Goal: Task Accomplishment & Management: Complete application form

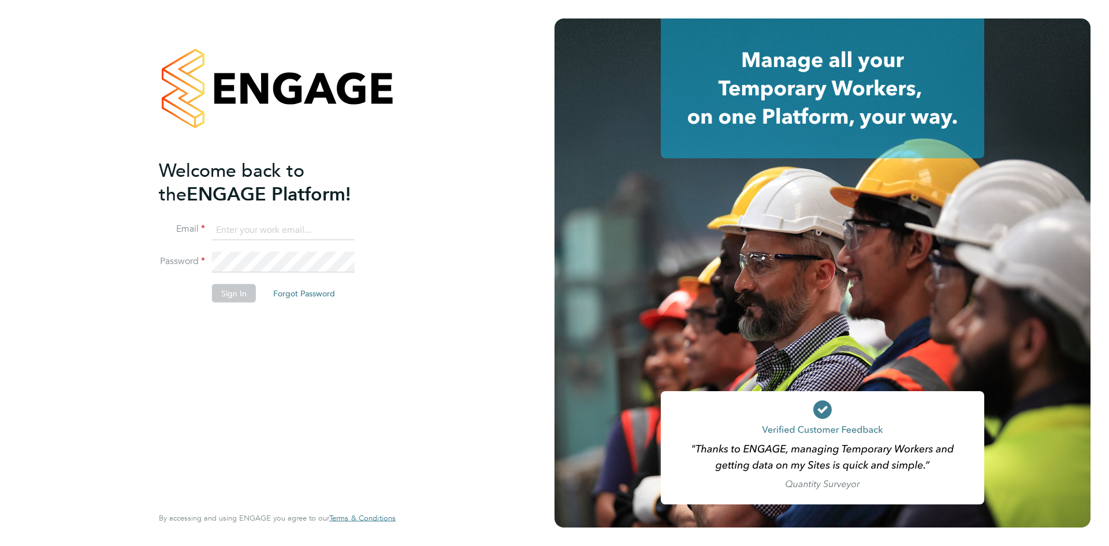
type input "[EMAIL_ADDRESS][DOMAIN_NAME]"
click at [244, 285] on button "Sign In" at bounding box center [234, 293] width 44 height 18
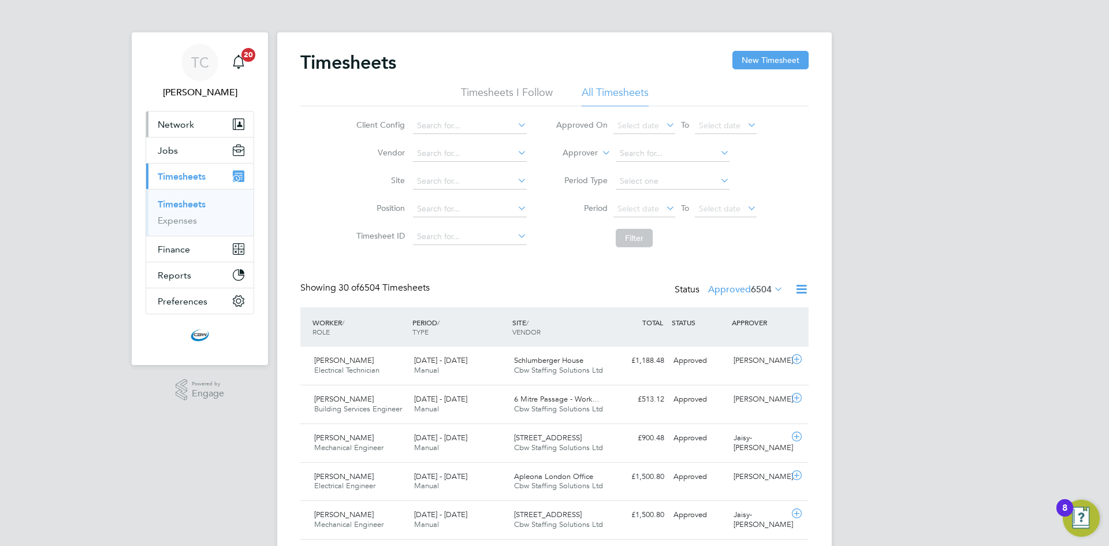
click at [167, 126] on span "Network" at bounding box center [176, 124] width 36 height 11
click at [179, 125] on span "Network" at bounding box center [176, 124] width 36 height 11
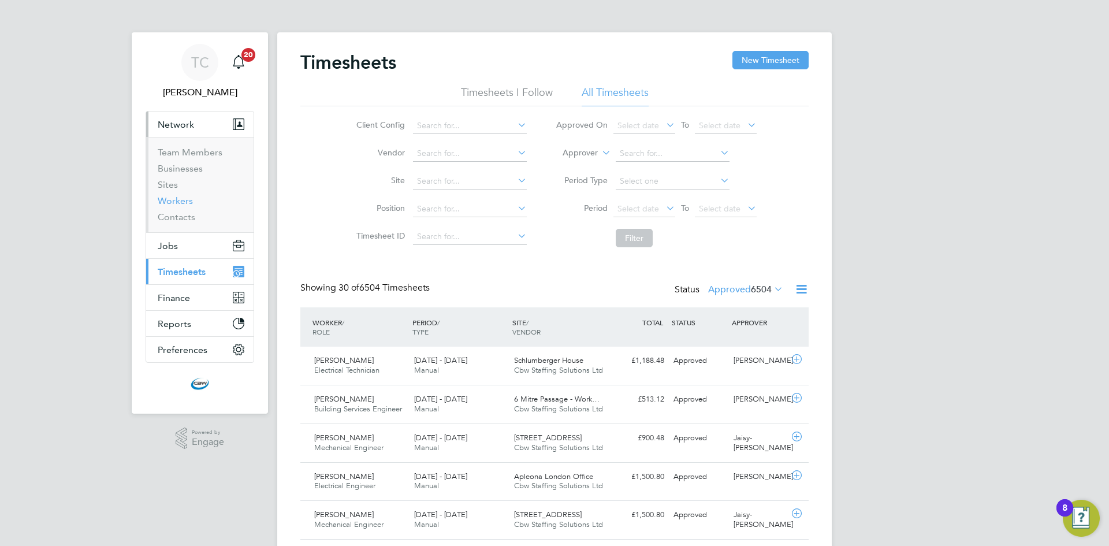
click at [166, 199] on link "Workers" at bounding box center [175, 200] width 35 height 11
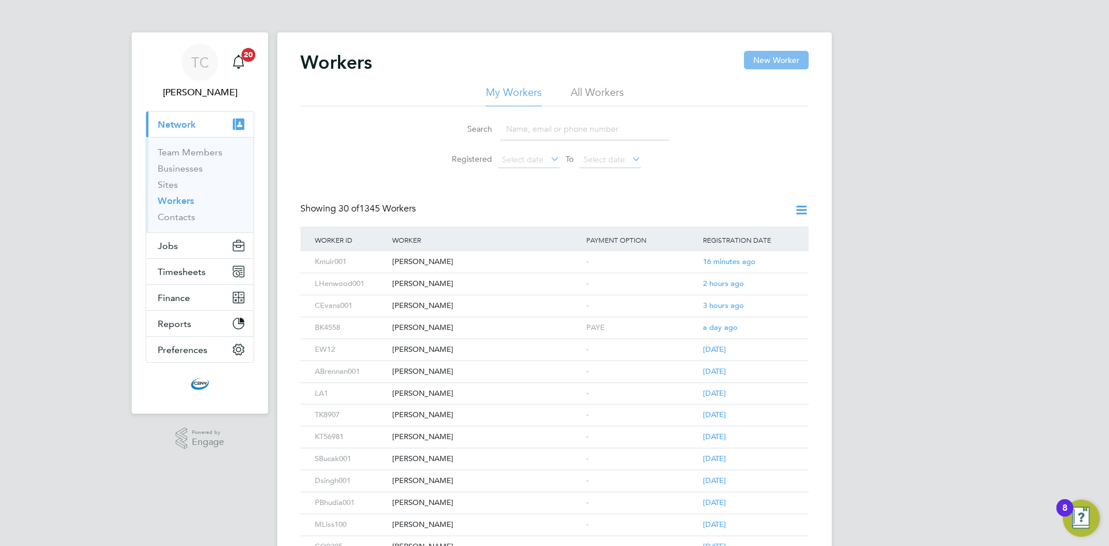
click at [780, 53] on button "New Worker" at bounding box center [776, 60] width 65 height 18
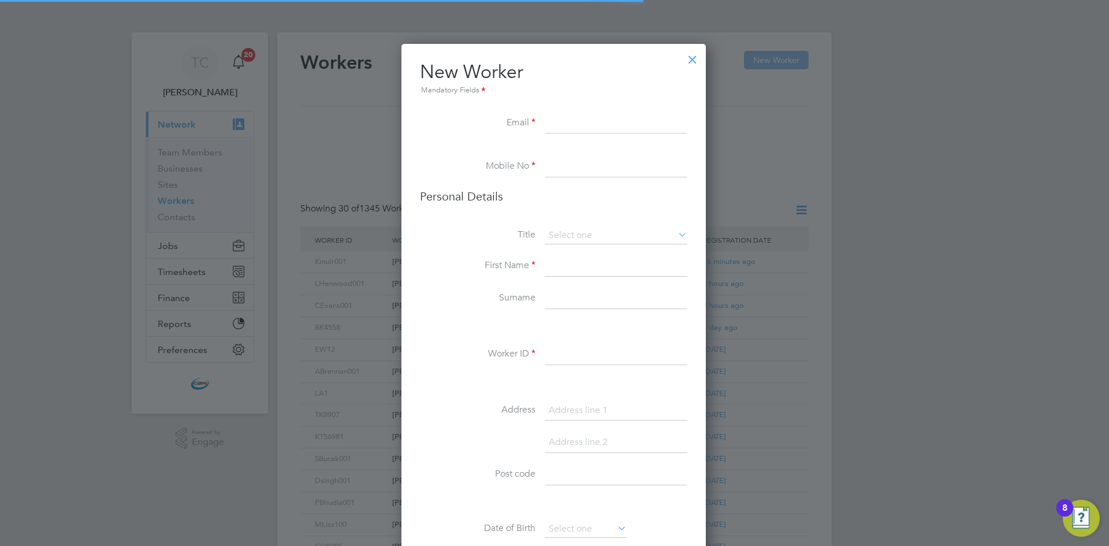
scroll to position [978, 306]
click at [560, 124] on input at bounding box center [616, 123] width 143 height 21
paste input "malgre7@gmail.com"
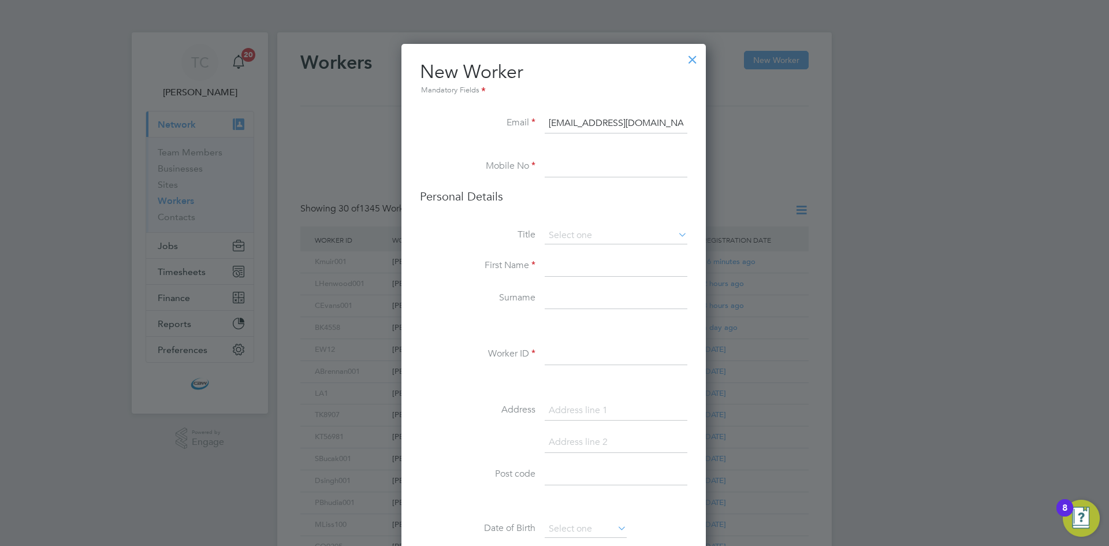
type input "malgre7@gmail.com"
click at [561, 173] on input at bounding box center [616, 167] width 143 height 21
click at [567, 171] on input at bounding box center [616, 167] width 143 height 21
paste input "07393325454"
type input "07393325454"
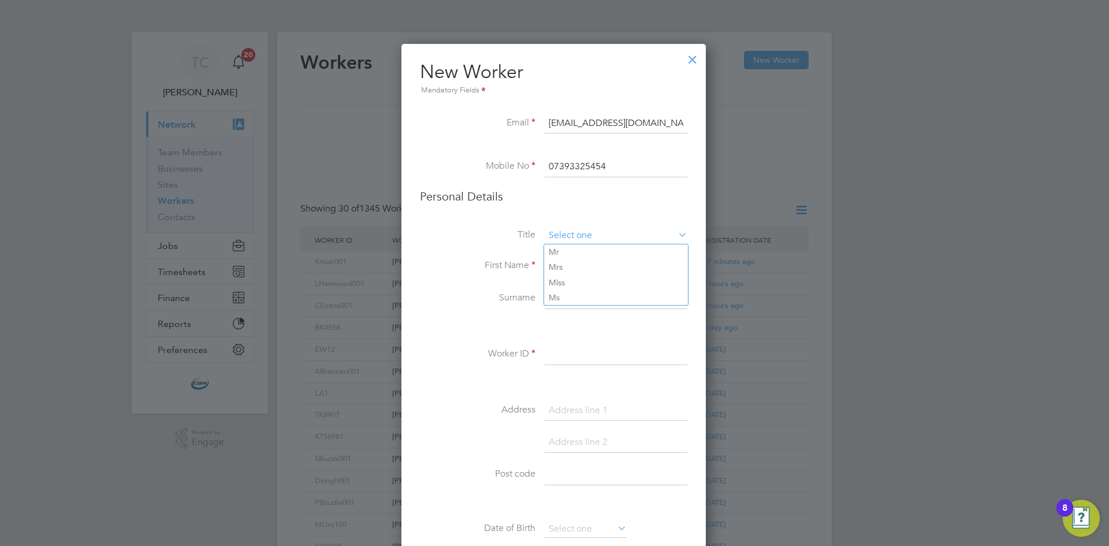
click at [562, 228] on input at bounding box center [616, 235] width 143 height 17
click at [563, 250] on li "Mr" at bounding box center [616, 251] width 144 height 15
type input "Mr"
click at [560, 264] on input at bounding box center [616, 266] width 143 height 21
type input "MGkaroutsava100"
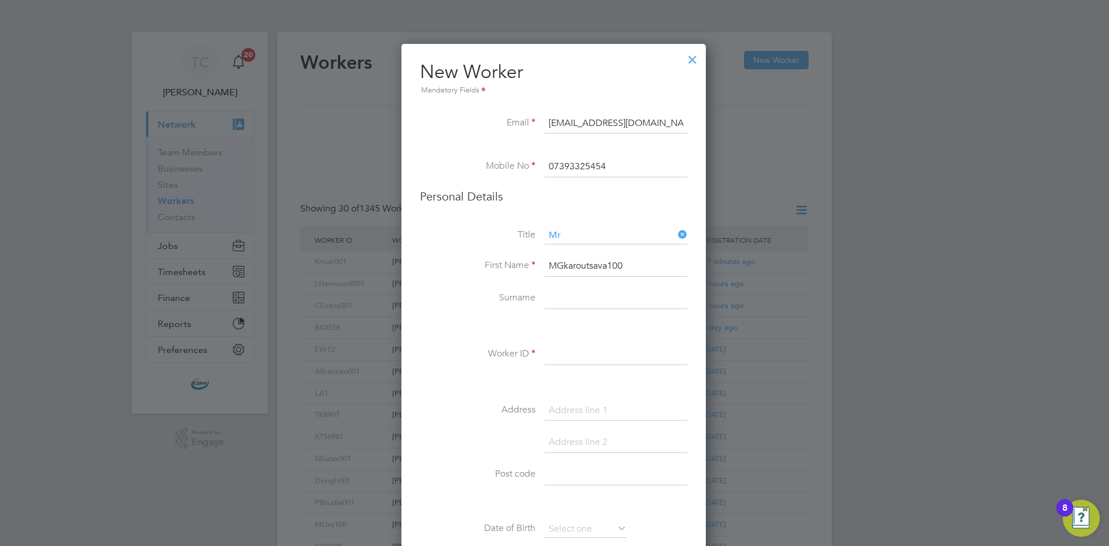
drag, startPoint x: 632, startPoint y: 263, endPoint x: 537, endPoint y: 263, distance: 95.3
click at [537, 263] on li "First Name MGkaroutsava100" at bounding box center [553, 272] width 267 height 32
type input "Malchaz"
click at [566, 355] on input at bounding box center [616, 354] width 143 height 21
paste input "MGkaroutsava100"
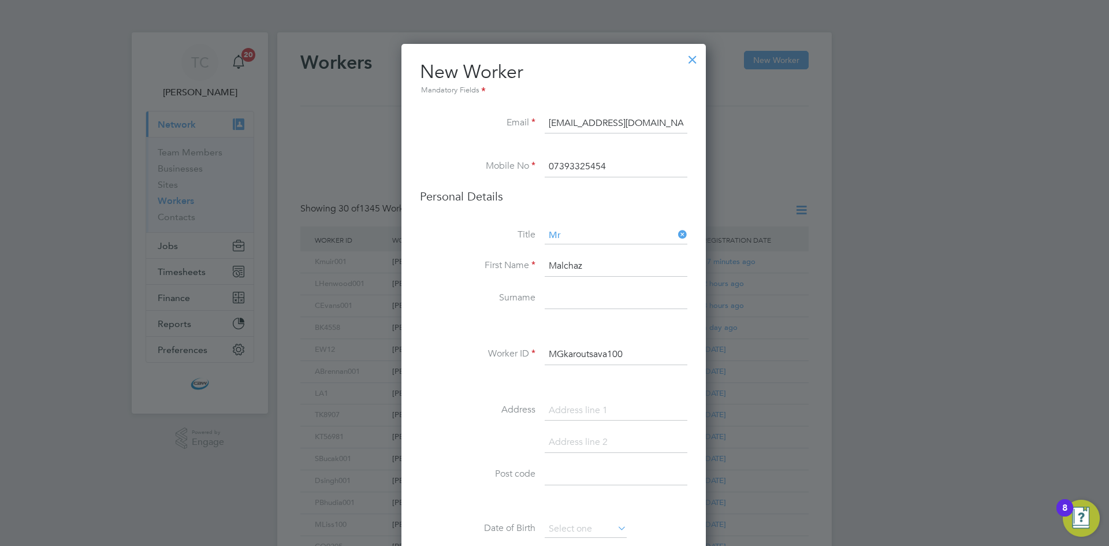
type input "MGkaroutsava100"
click at [500, 324] on li at bounding box center [553, 327] width 267 height 12
click at [567, 302] on input at bounding box center [616, 298] width 143 height 21
paste input "Gkaroutsava"
click at [566, 307] on input at bounding box center [616, 298] width 143 height 21
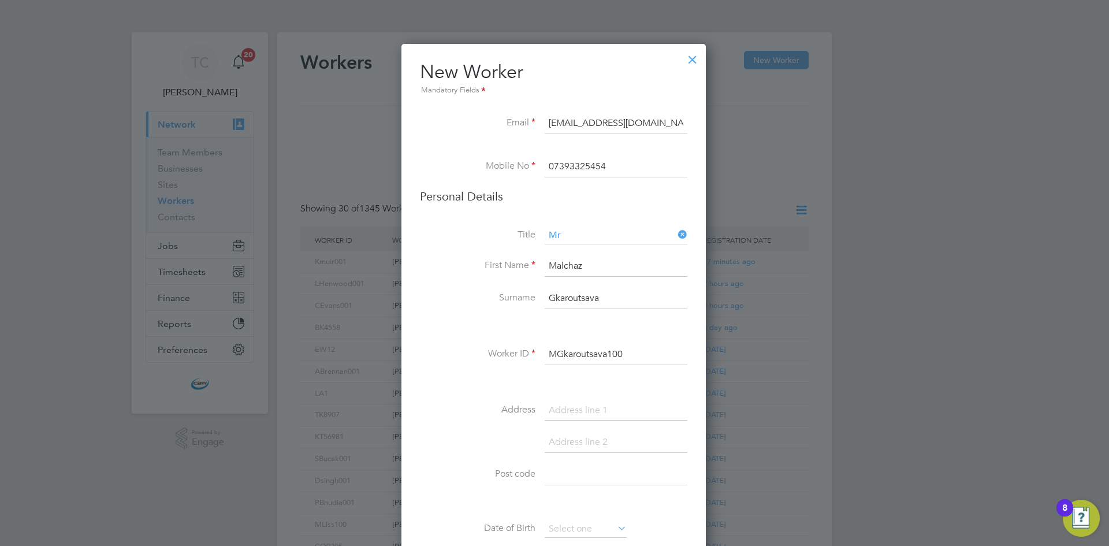
type input "Gkaroutsava"
click at [553, 324] on li at bounding box center [553, 327] width 267 height 12
click at [607, 266] on input "Malchaz" at bounding box center [616, 266] width 143 height 21
click at [639, 353] on input "MGkaroutsava100" at bounding box center [616, 354] width 143 height 21
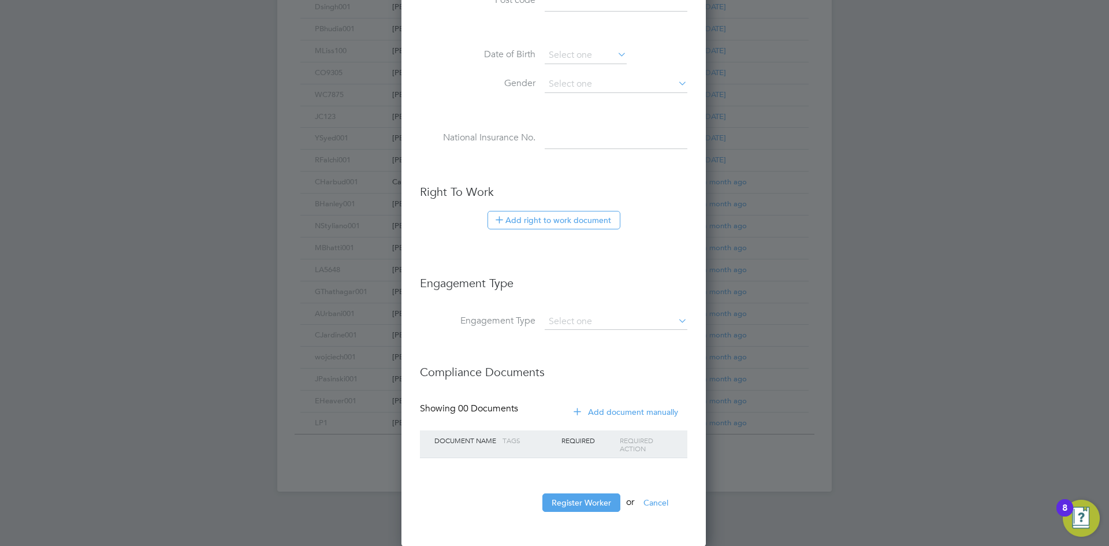
scroll to position [474, 0]
click at [570, 499] on button "Register Worker" at bounding box center [582, 502] width 78 height 18
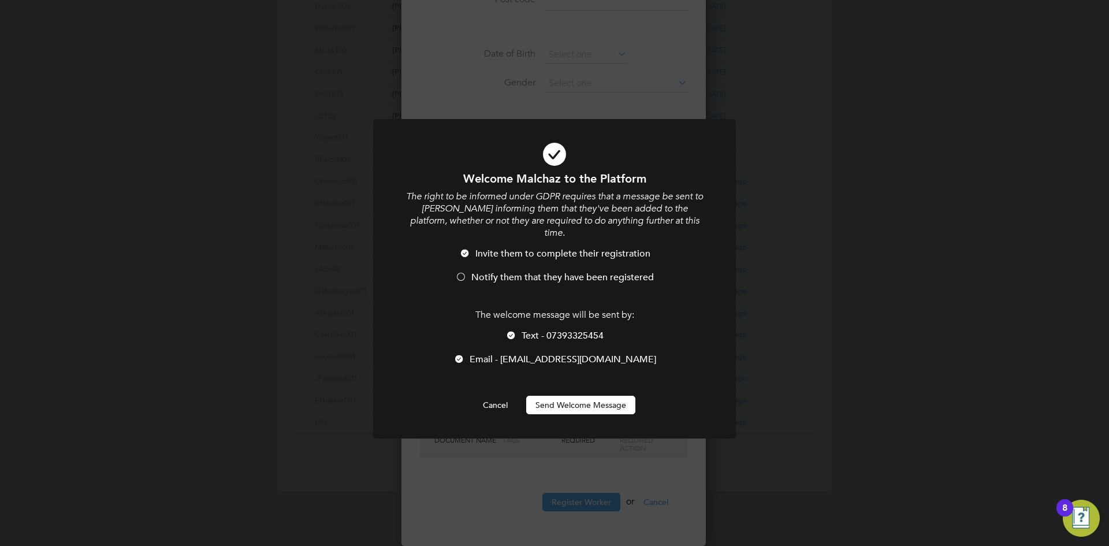
scroll to position [978, 306]
click at [463, 272] on div at bounding box center [461, 278] width 12 height 12
click at [518, 330] on li "Text - 07393325454" at bounding box center [554, 342] width 300 height 24
click at [589, 396] on button "Send Welcome Message" at bounding box center [580, 405] width 109 height 18
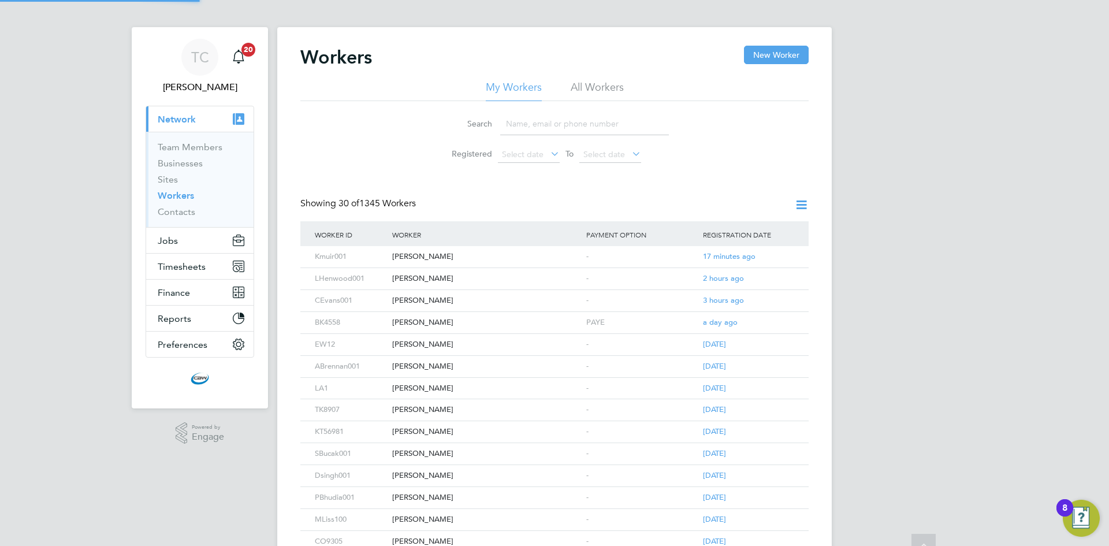
scroll to position [0, 0]
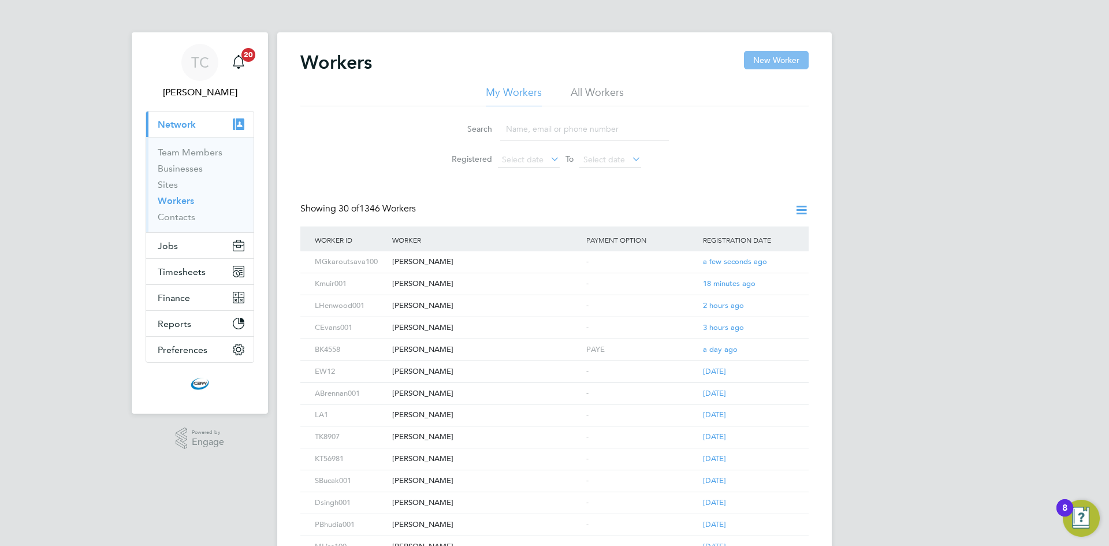
click at [806, 61] on button "New Worker" at bounding box center [776, 60] width 65 height 18
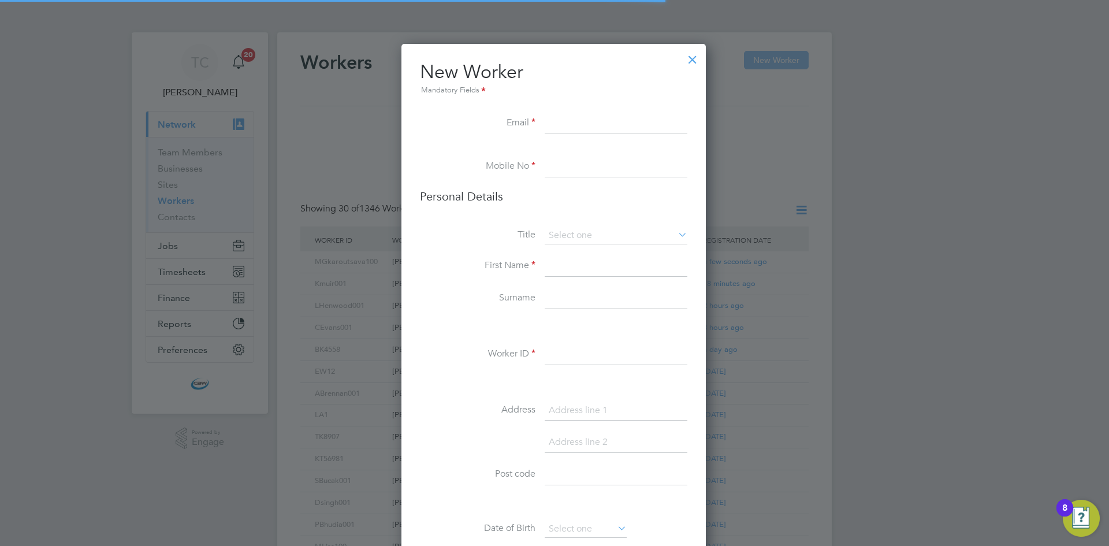
scroll to position [978, 306]
click at [582, 122] on input at bounding box center [616, 123] width 143 height 21
paste input "lachlanmb@hotmail.co.nz"
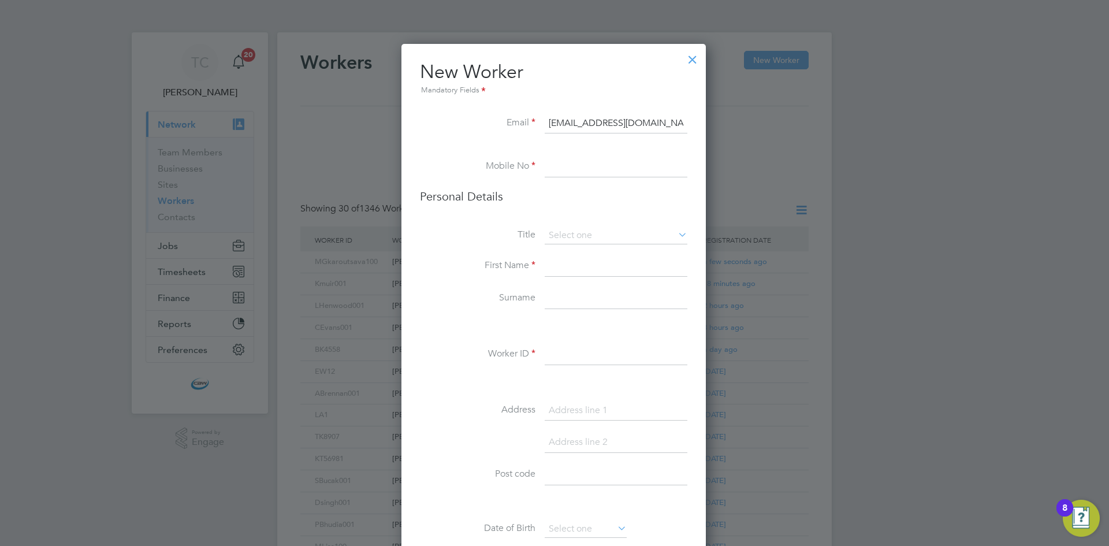
type input "lachlanmb@hotmail.co.nz"
click at [566, 176] on input at bounding box center [616, 167] width 143 height 21
click at [564, 158] on input at bounding box center [616, 167] width 143 height 21
paste input "07470827696"
type input "07470827696"
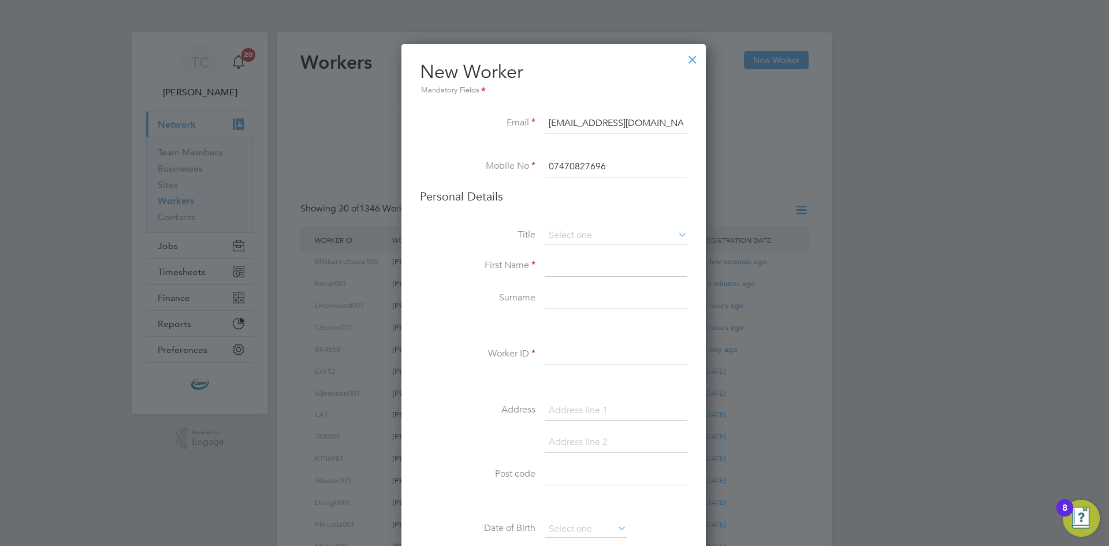
click at [564, 259] on input at bounding box center [616, 266] width 143 height 21
type input "Lachlan"
click at [570, 298] on input at bounding box center [616, 298] width 143 height 21
click at [591, 300] on input "Murray - brown" at bounding box center [616, 298] width 143 height 21
type input "Murray - Brown"
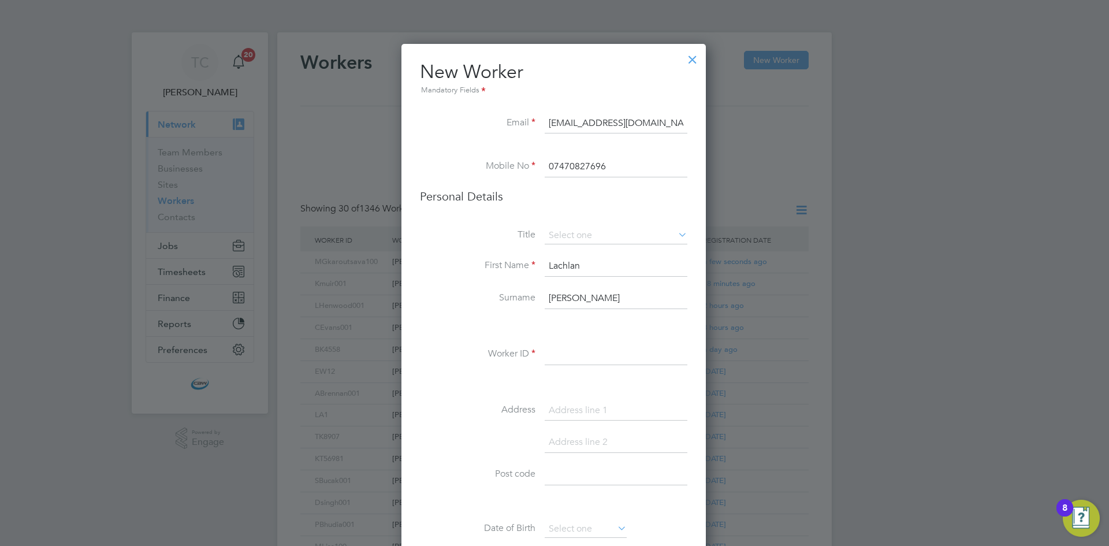
click at [601, 333] on div "Title First Name Lachlan Surname Murray - Brown Worker ID Address Post code Dat…" at bounding box center [553, 436] width 267 height 419
click at [575, 351] on input at bounding box center [616, 354] width 143 height 21
click at [554, 353] on input "L" at bounding box center [616, 354] width 143 height 21
type input "LMurray-Brown100"
click at [635, 297] on input "Murray - Brown" at bounding box center [616, 298] width 143 height 21
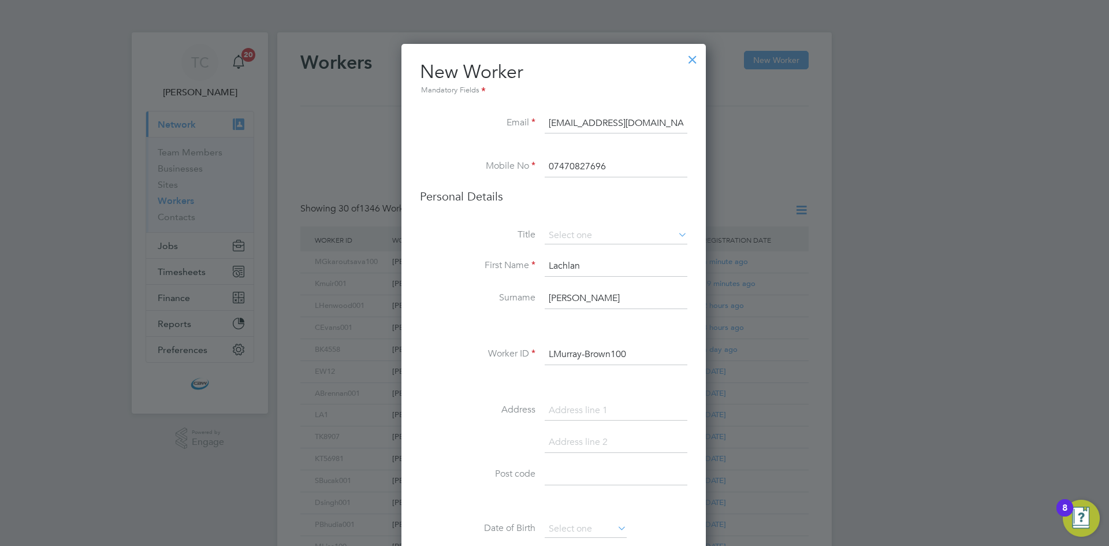
click at [506, 317] on li "Surname Murray - Brown" at bounding box center [553, 304] width 267 height 32
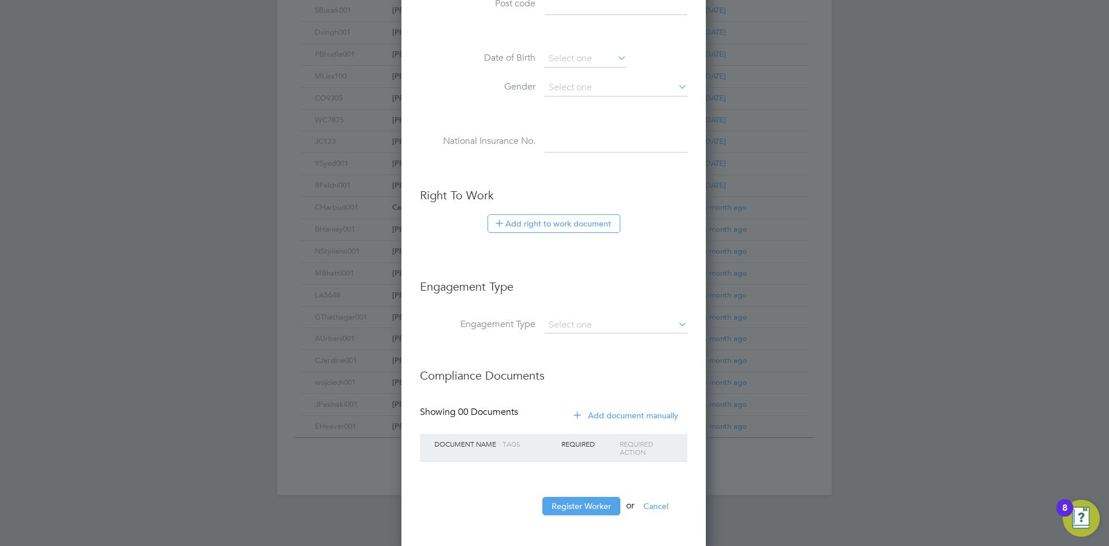
scroll to position [474, 0]
click at [571, 500] on button "Register Worker" at bounding box center [582, 502] width 78 height 18
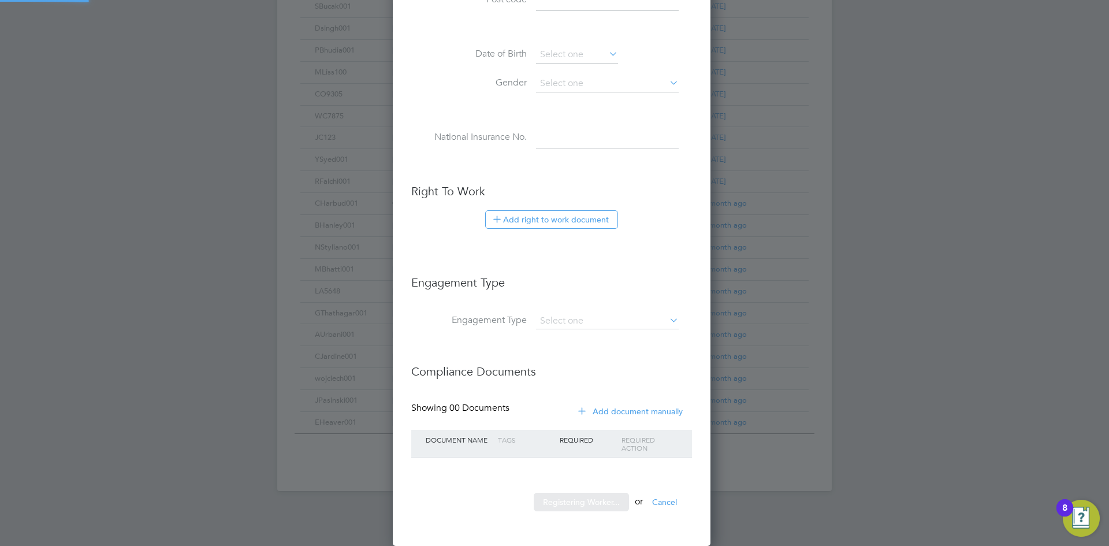
scroll to position [978, 324]
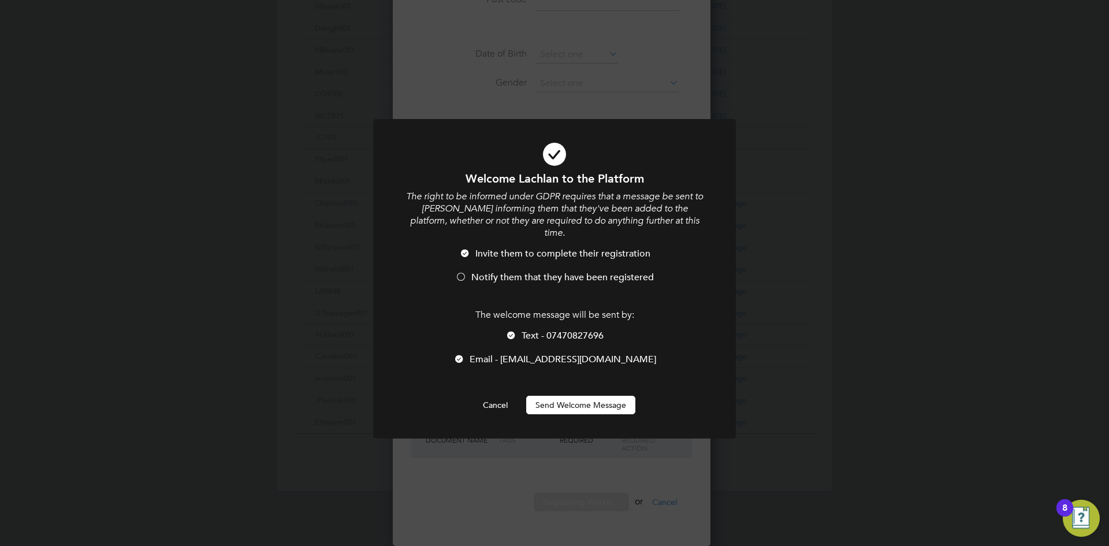
click at [467, 272] on li "Notify them that they have been registered" at bounding box center [554, 284] width 300 height 24
drag, startPoint x: 511, startPoint y: 321, endPoint x: 522, endPoint y: 331, distance: 15.1
click at [517, 330] on li "Text - 07470827696" at bounding box center [554, 342] width 300 height 24
click at [573, 396] on button "Send Welcome Message" at bounding box center [580, 405] width 109 height 18
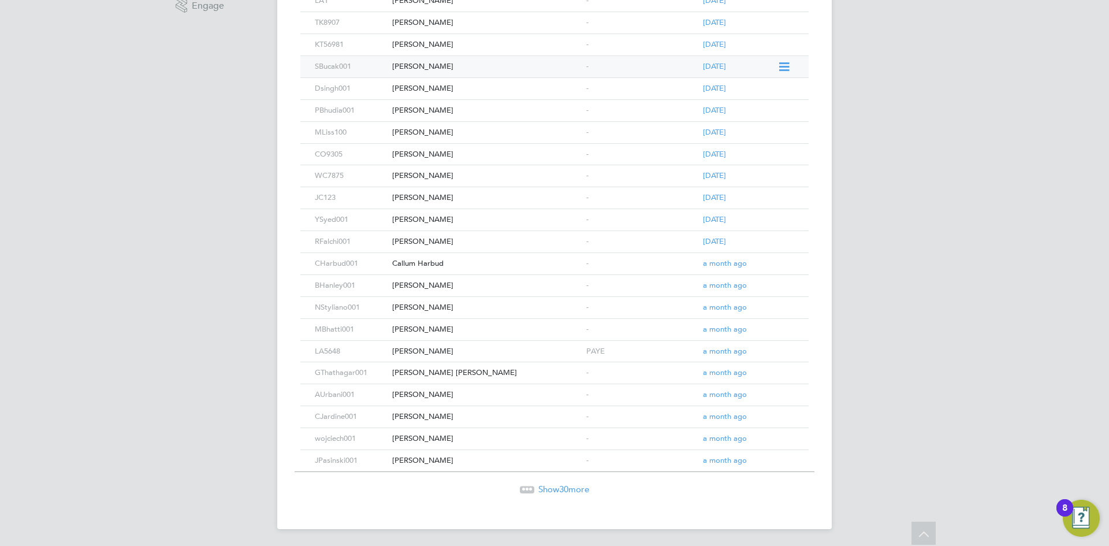
scroll to position [438, 0]
click at [585, 487] on span "Show 30 more" at bounding box center [563, 487] width 51 height 11
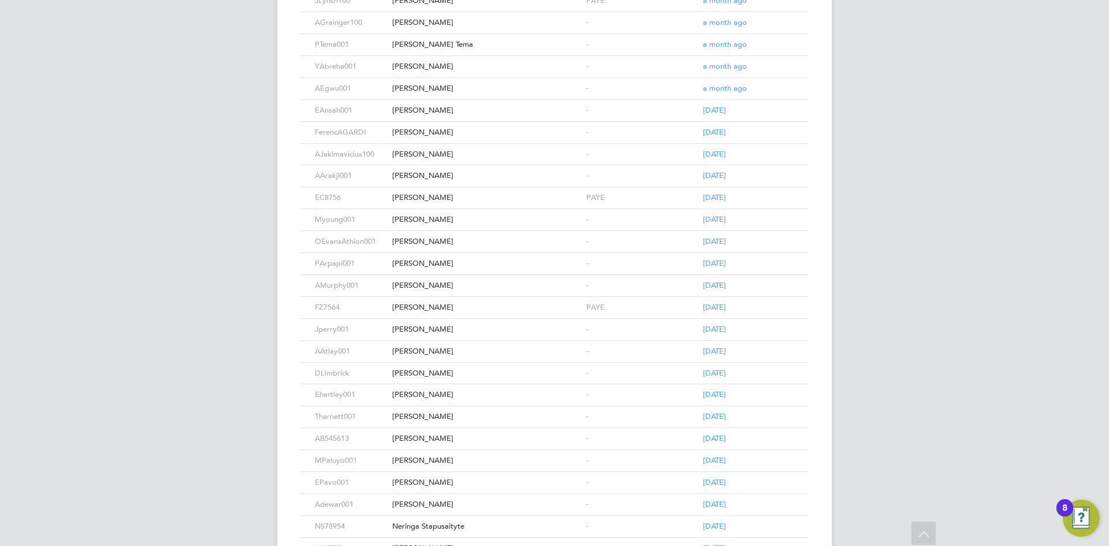
scroll to position [1095, 0]
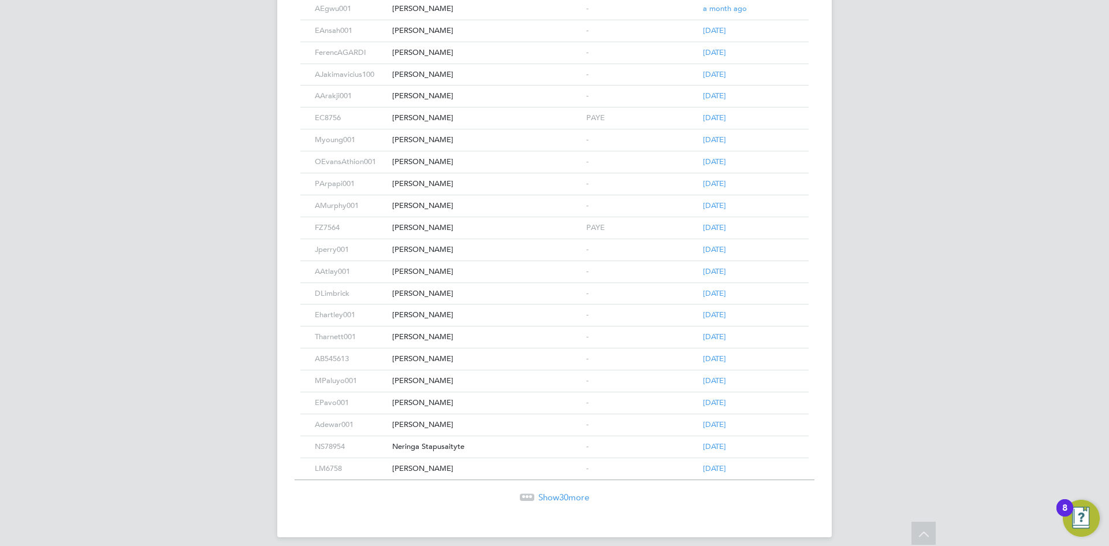
click at [558, 492] on span "Show 30 more" at bounding box center [563, 497] width 51 height 11
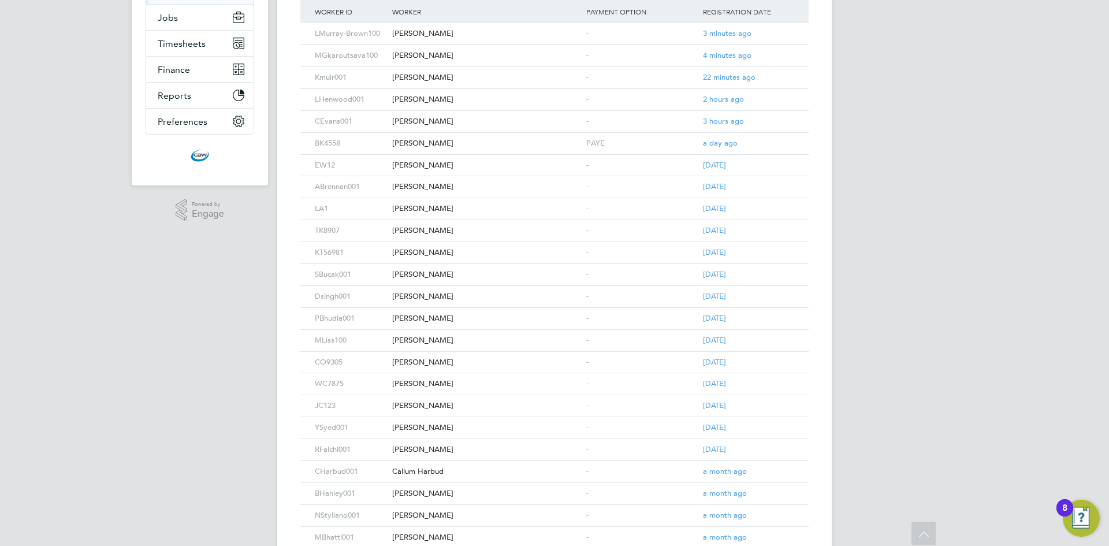
scroll to position [0, 0]
